Goal: Find contact information: Find contact information

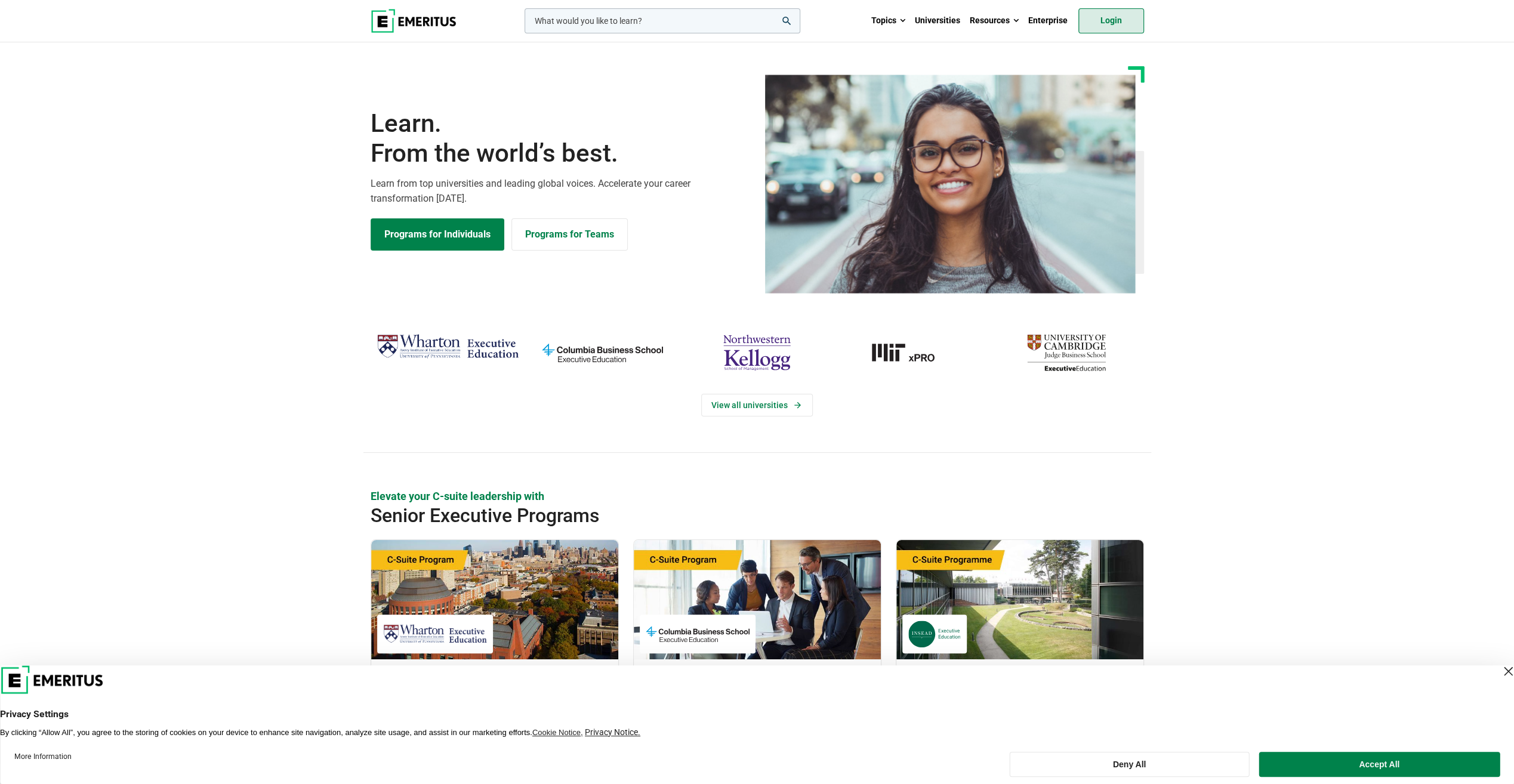
click at [1103, 15] on link "Login" at bounding box center [1111, 21] width 66 height 25
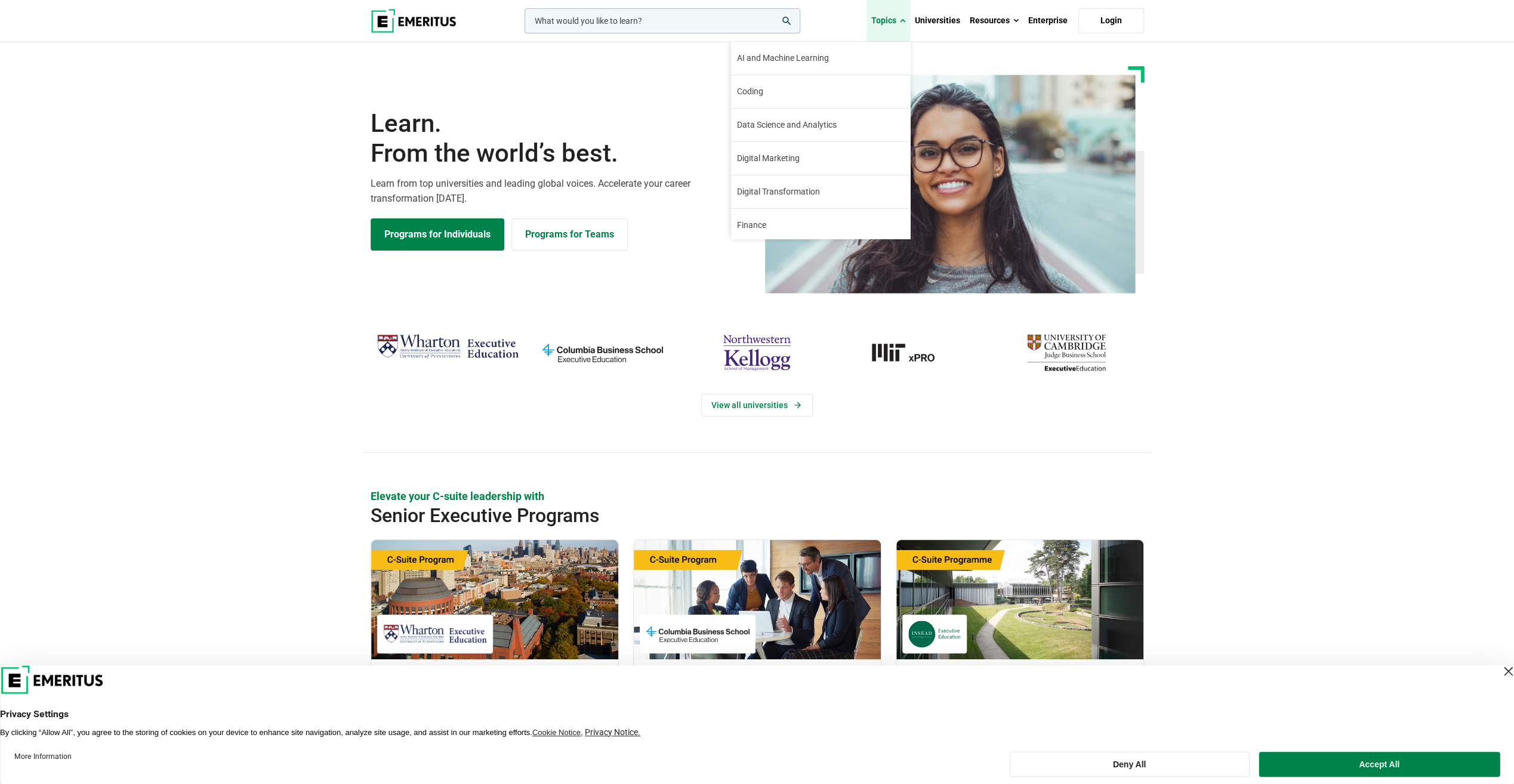
click at [900, 18] on link "Topics" at bounding box center [888, 21] width 44 height 42
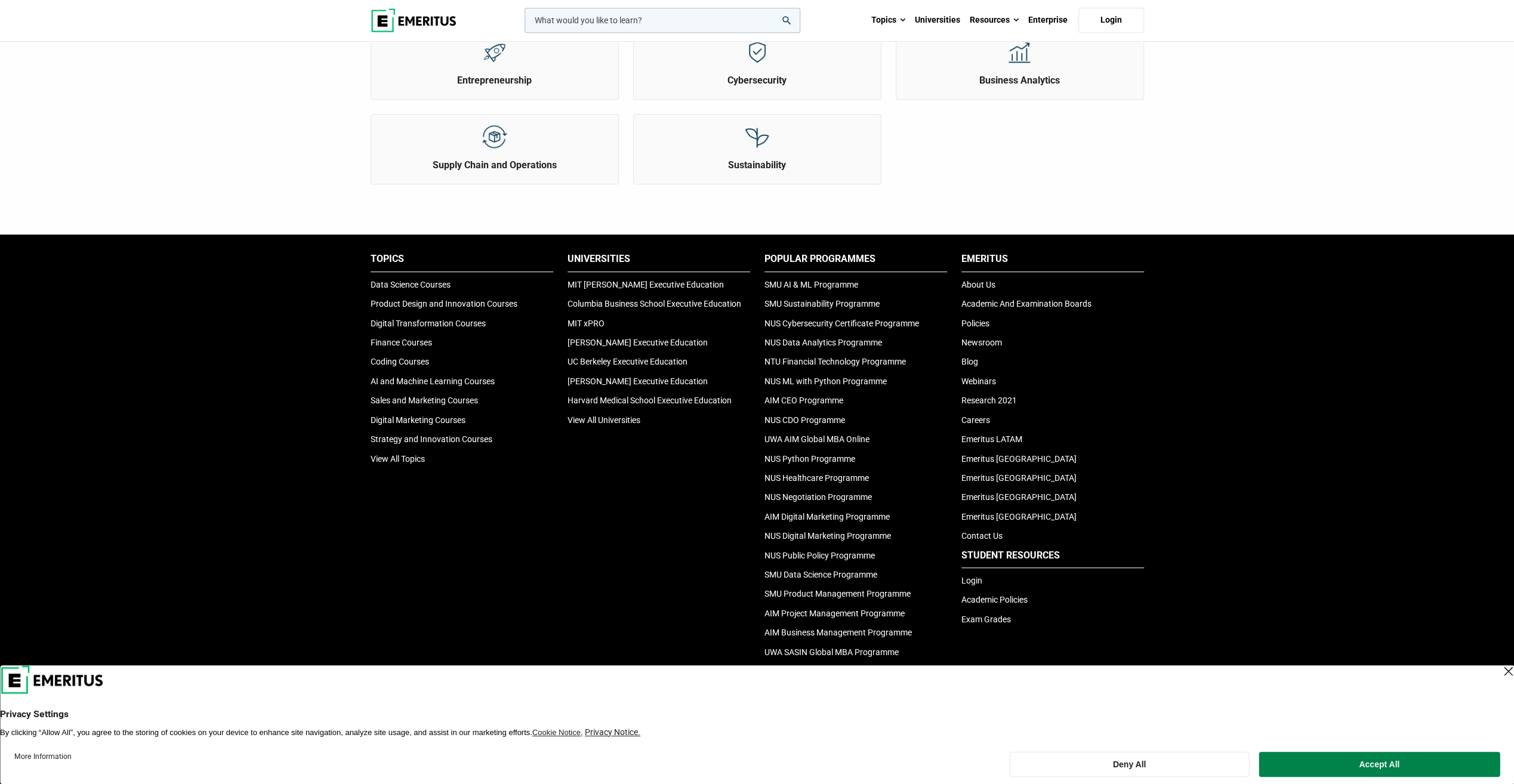
scroll to position [698, 0]
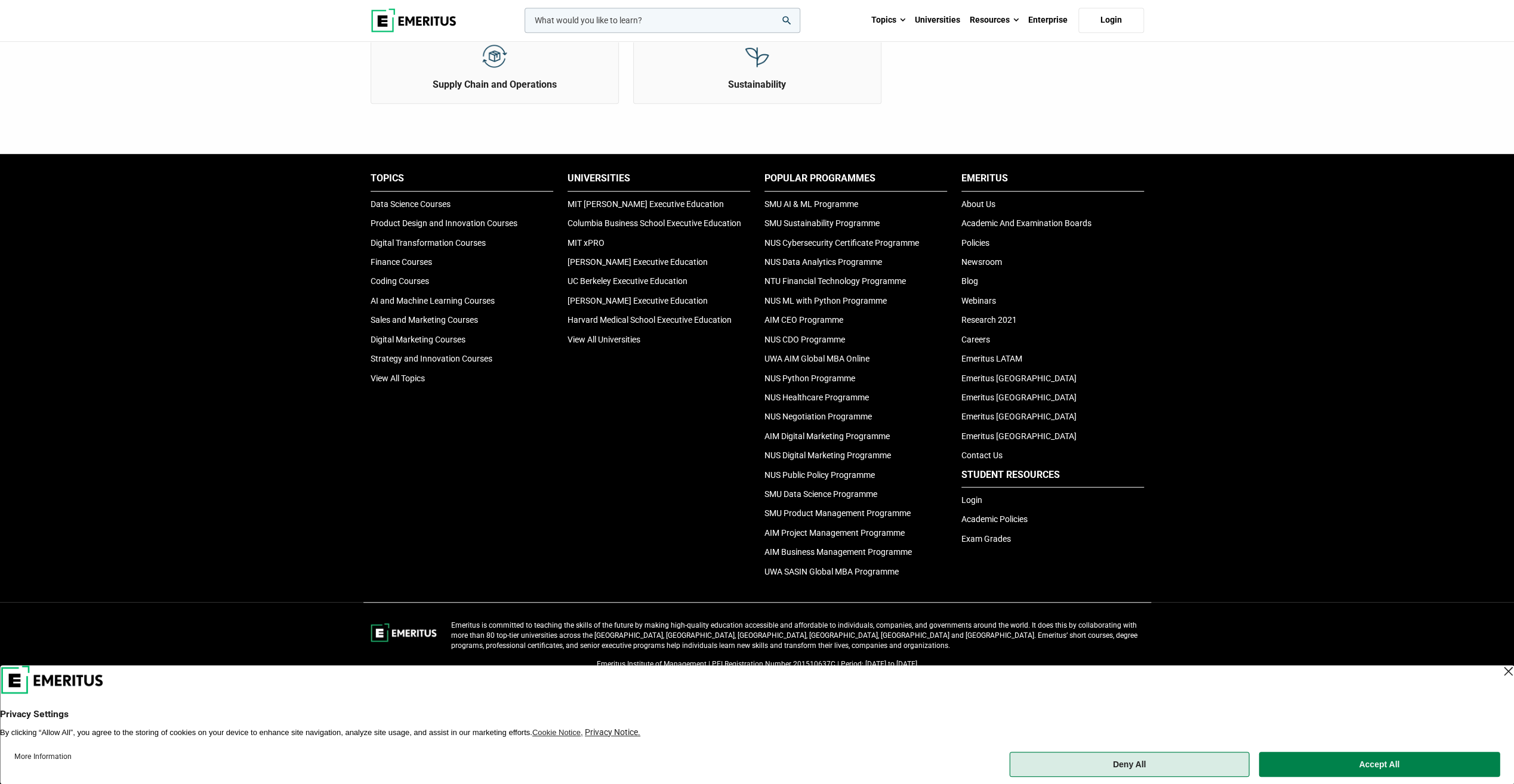
click at [1161, 764] on button "Deny All" at bounding box center [1129, 764] width 240 height 25
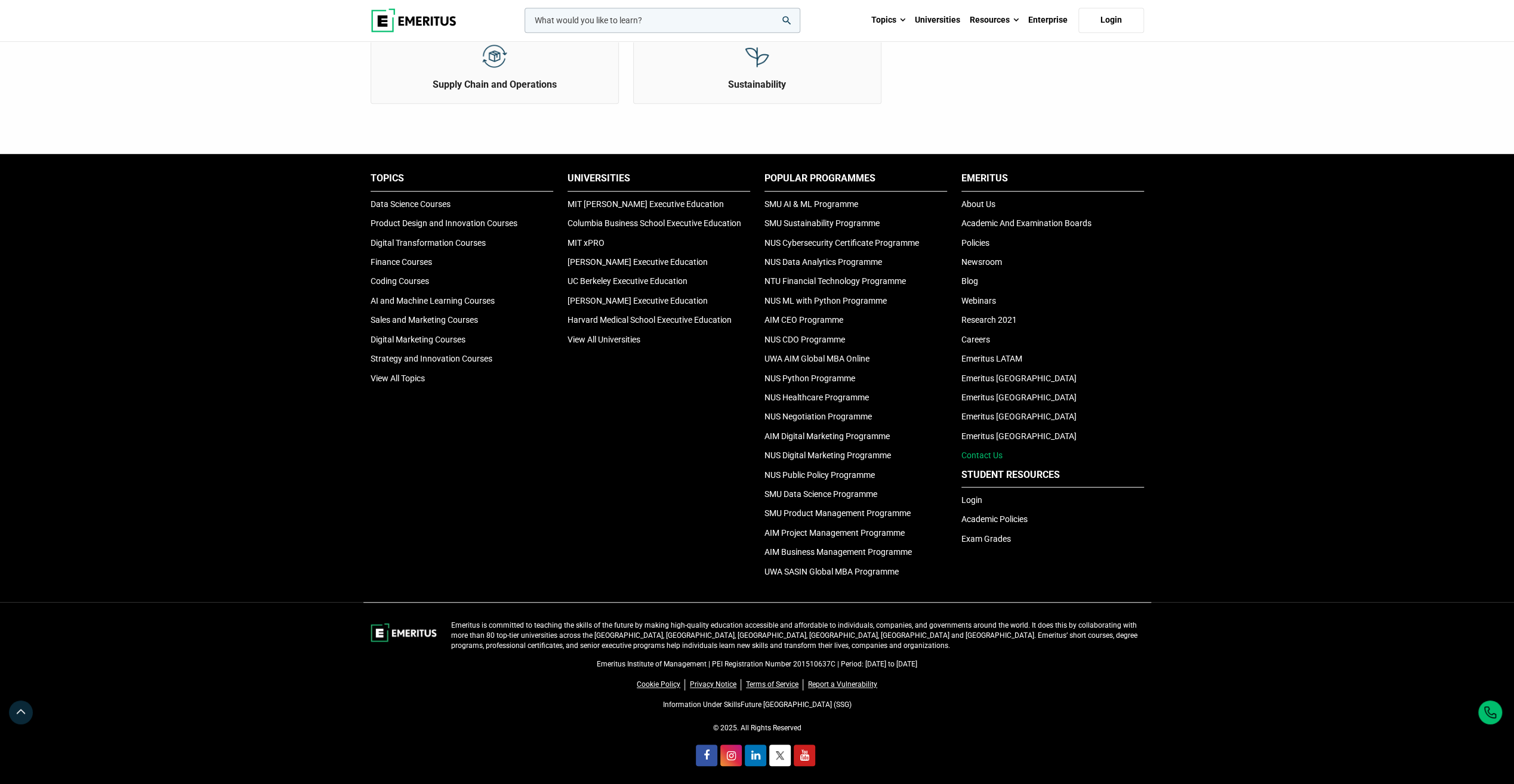
click at [981, 450] on link "Contact Us" at bounding box center [982, 455] width 41 height 10
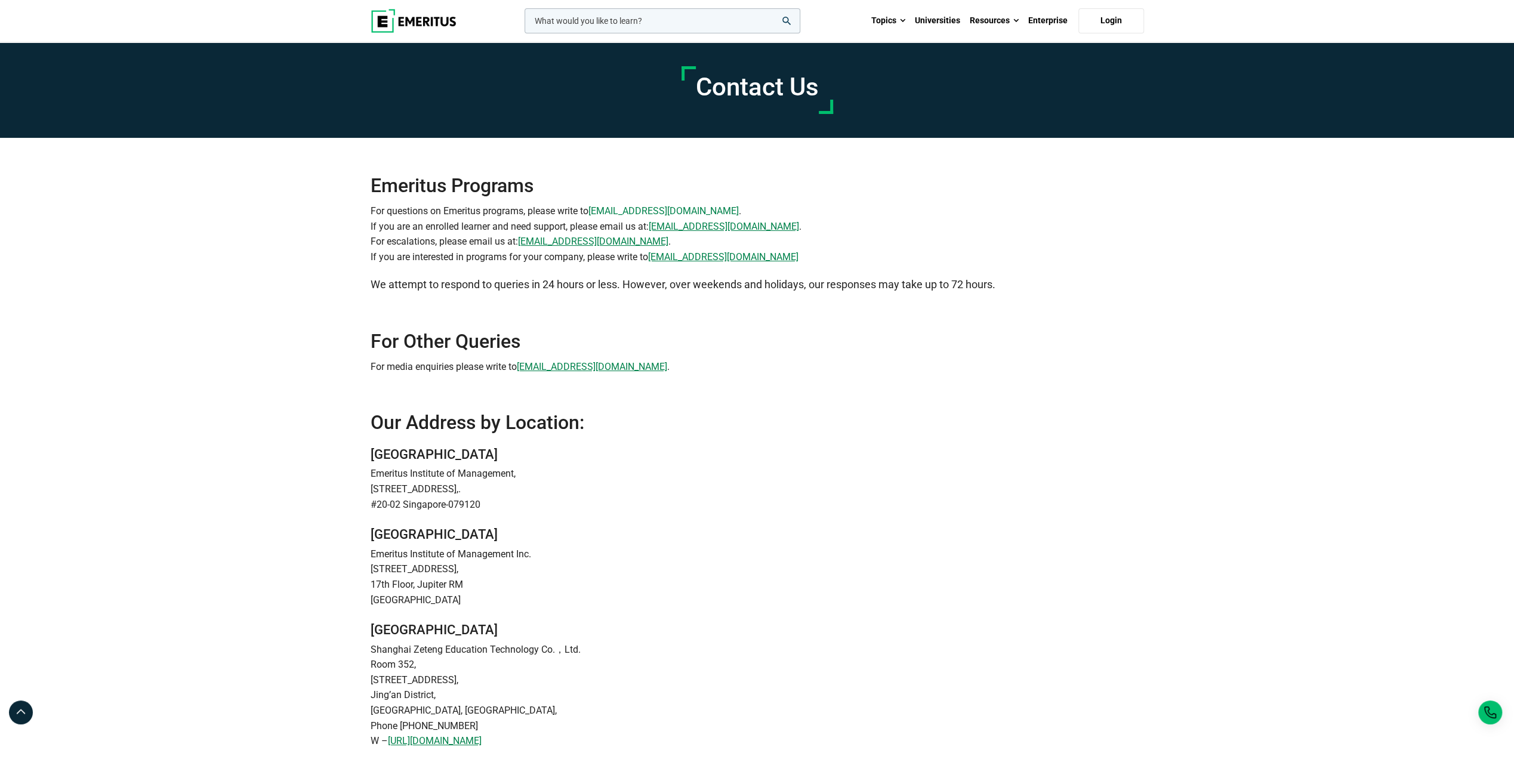
click at [634, 210] on link "info@emeritus.org" at bounding box center [663, 211] width 150 height 15
drag, startPoint x: 593, startPoint y: 208, endPoint x: 671, endPoint y: 209, distance: 78.0
click at [671, 209] on p "For questions on Emeritus programs, please write to info@emeritus.org . If you …" at bounding box center [758, 233] width 774 height 61
drag, startPoint x: 671, startPoint y: 209, endPoint x: 644, endPoint y: 212, distance: 27.2
